Goal: Find contact information: Obtain details needed to contact an individual or organization

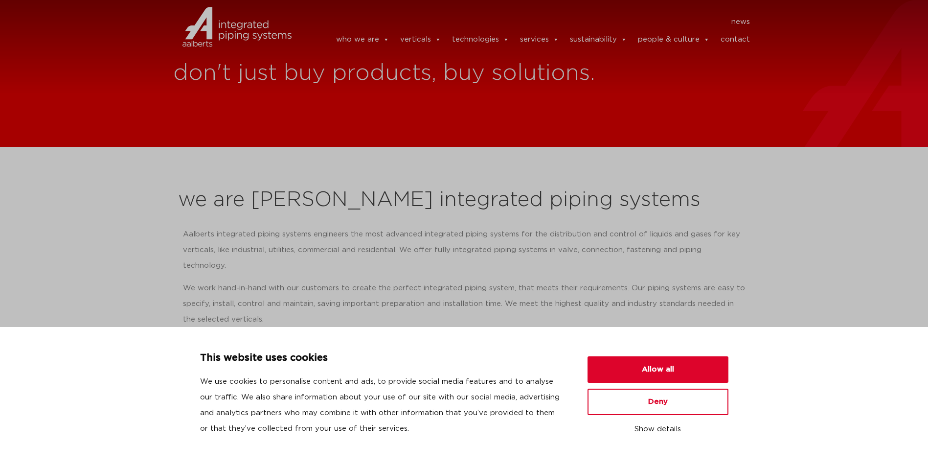
click at [739, 34] on link "contact" at bounding box center [735, 40] width 29 height 20
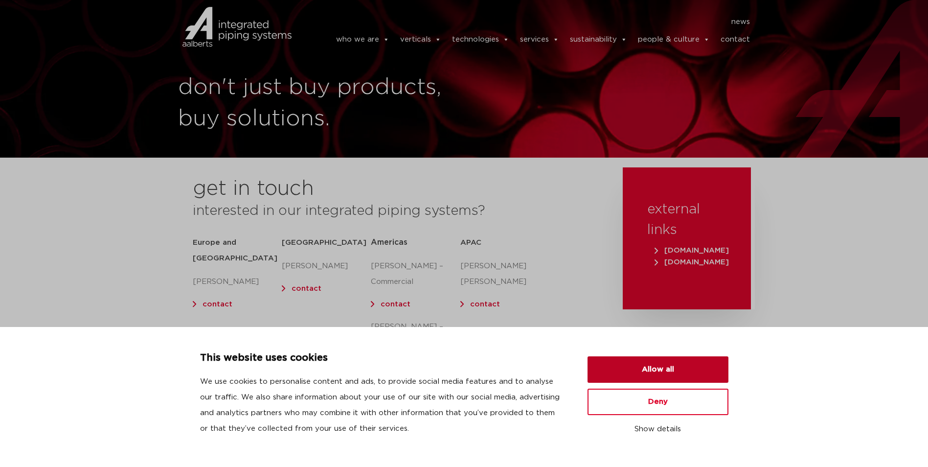
click at [689, 376] on button "Allow all" at bounding box center [658, 369] width 141 height 26
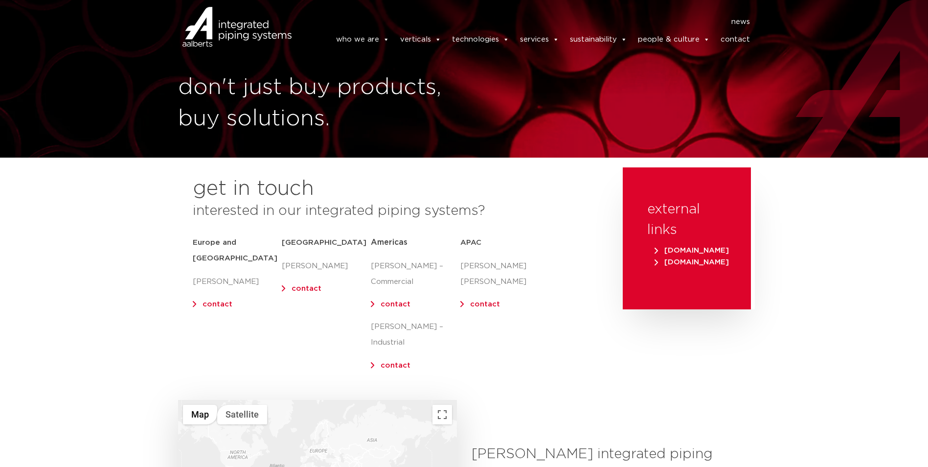
click at [221, 300] on link "contact" at bounding box center [218, 303] width 30 height 7
click at [212, 14] on img at bounding box center [236, 27] width 109 height 44
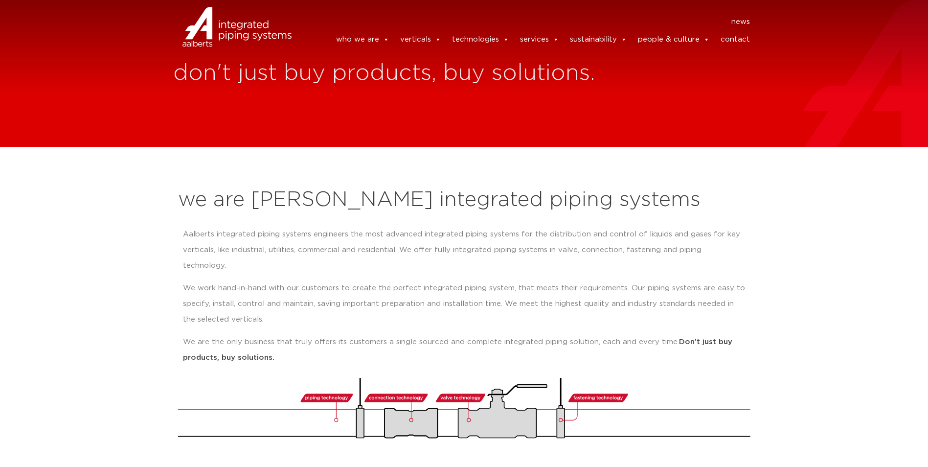
click at [889, 444] on section "we are Aalberts integrated piping systems Aalberts integrated piping systems en…" at bounding box center [464, 308] width 928 height 323
